Goal: Task Accomplishment & Management: Manage account settings

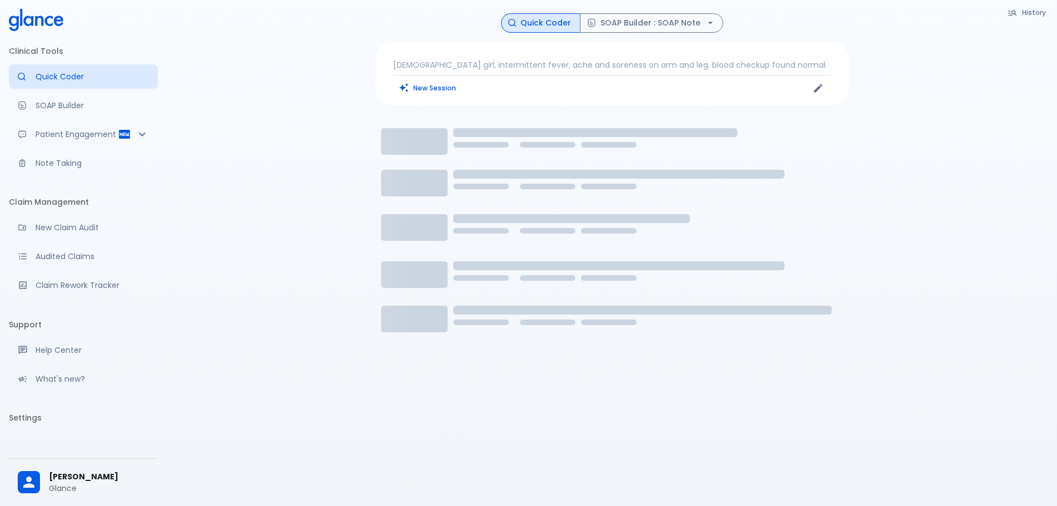
scroll to position [27, 0]
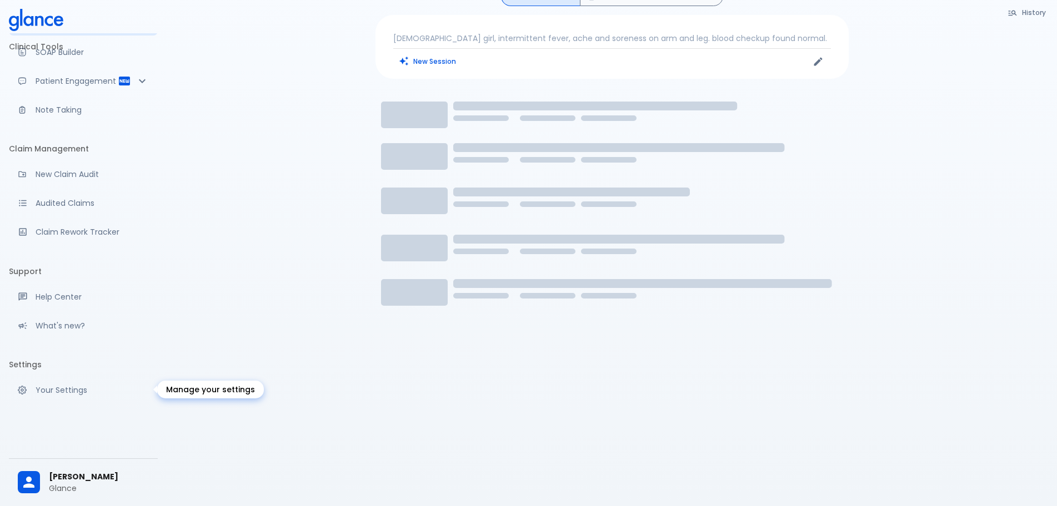
click at [65, 393] on p "Your Settings" at bounding box center [92, 390] width 113 height 11
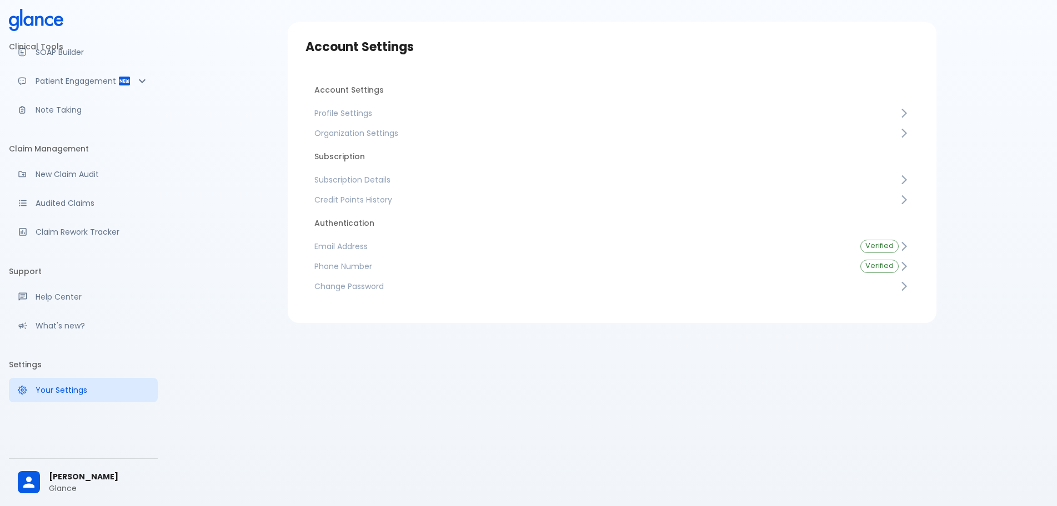
click at [440, 186] on link "Subscription Details" at bounding box center [611, 180] width 613 height 20
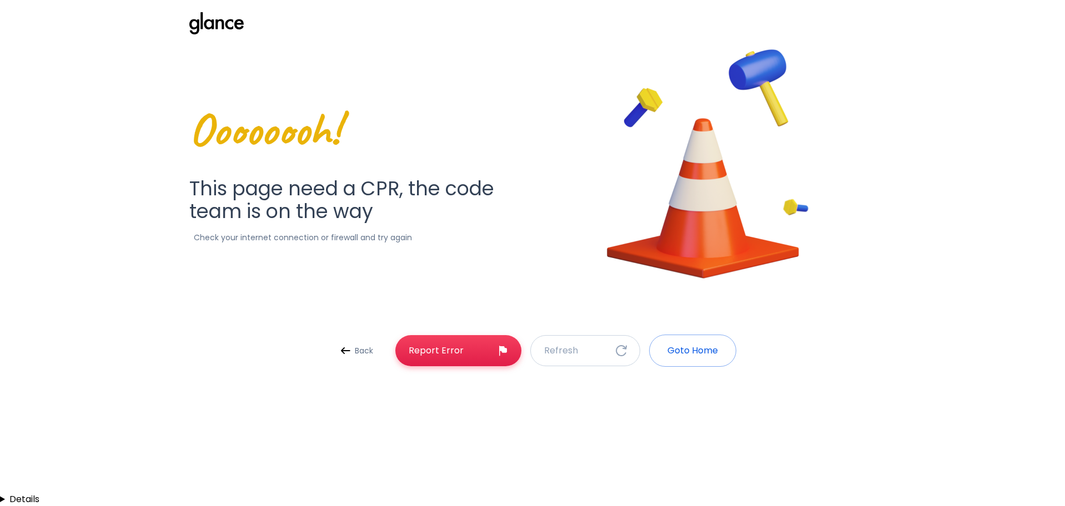
click at [139, 224] on div "Oooooooh! This page need a CPR, the code team is on the way Check your internet…" at bounding box center [525, 154] width 839 height 335
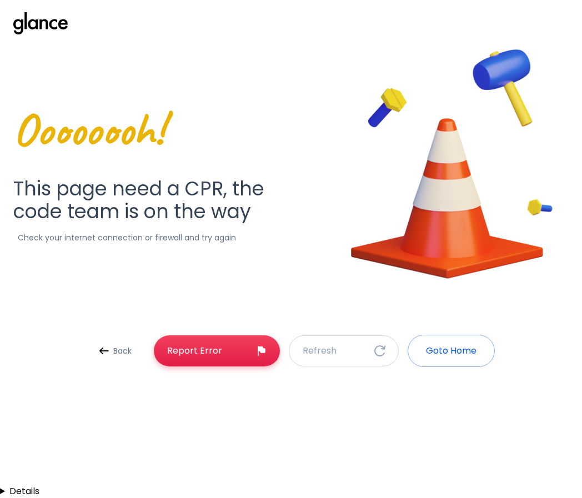
click at [323, 213] on img at bounding box center [452, 165] width 308 height 308
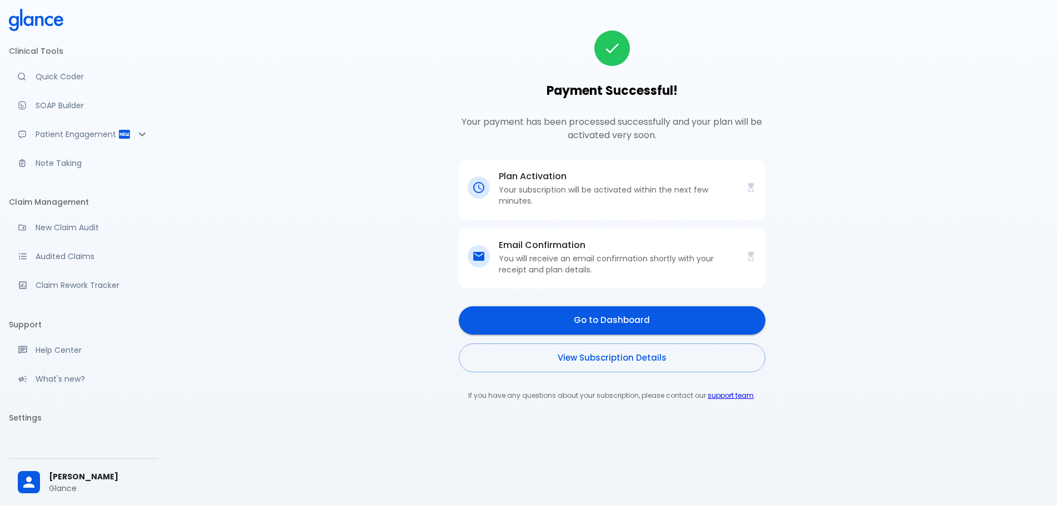
click at [339, 257] on div "Payment Successful! Your payment has been processed successfully and your plan …" at bounding box center [611, 215] width 872 height 405
click at [341, 255] on div "Payment Successful! Your payment has been processed successfully and your plan …" at bounding box center [611, 215] width 872 height 405
click at [334, 253] on div "Payment Successful! Your payment has been processed successfully and your plan …" at bounding box center [611, 215] width 872 height 405
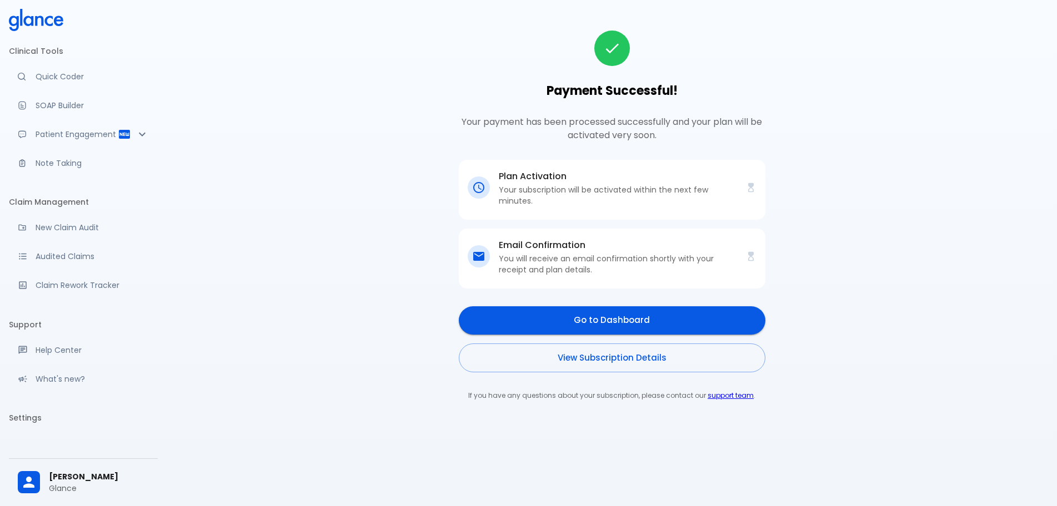
click at [334, 253] on div "Payment Successful! Your payment has been processed successfully and your plan …" at bounding box center [611, 215] width 872 height 405
